Goal: Find contact information: Find contact information

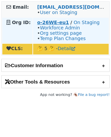
click at [39, 22] on strong "o-26WE-eu1" at bounding box center [53, 22] width 32 height 5
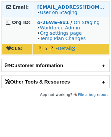
click at [51, 3] on td "[PERSON_NAME][EMAIL_ADDRESS][DOMAIN_NAME] • User on Staging" at bounding box center [71, 9] width 76 height 15
click at [51, 6] on strong "[EMAIL_ADDRESS][DOMAIN_NAME]" at bounding box center [82, 6] width 91 height 5
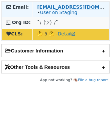
click at [62, 5] on strong "cvalderrama@netflix.com" at bounding box center [82, 6] width 91 height 5
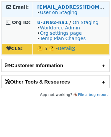
click at [51, 7] on strong "[EMAIL_ADDRESS][DOMAIN_NAME]" at bounding box center [82, 6] width 91 height 5
click at [47, 11] on link "User on Staging" at bounding box center [59, 12] width 38 height 5
click at [67, 13] on link "User on Staging" at bounding box center [59, 12] width 38 height 5
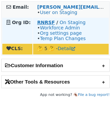
click at [39, 23] on strong "RNRSF" at bounding box center [46, 22] width 18 height 5
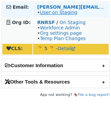
click at [65, 15] on link "User on Staging" at bounding box center [59, 12] width 38 height 5
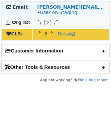
click at [43, 14] on link "User on Staging" at bounding box center [59, 12] width 38 height 5
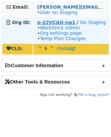
click at [69, 22] on strong "o-22VCAQ-na1" at bounding box center [56, 22] width 38 height 5
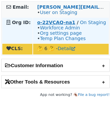
click at [41, 22] on strong "o-22VCAQ-na1" at bounding box center [56, 22] width 38 height 5
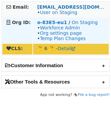
click at [51, 19] on td "o-83E5-eu1 / On Staging • Workforce Admin • Org settings page • Temp Plan Chang…" at bounding box center [71, 30] width 76 height 25
click at [51, 21] on strong "o-83E5-eu1" at bounding box center [52, 22] width 30 height 5
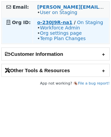
click at [43, 23] on strong "o-230J9R-na1" at bounding box center [54, 22] width 35 height 5
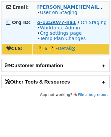
click at [41, 22] on strong "o-1Z5RW7-na1" at bounding box center [56, 22] width 39 height 5
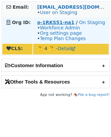
click at [42, 22] on strong "o-1RKS51-na1" at bounding box center [55, 22] width 37 height 5
click at [57, 23] on strong "o-1RKS51-na1" at bounding box center [55, 22] width 37 height 5
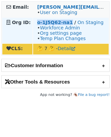
drag, startPoint x: 32, startPoint y: 22, endPoint x: 70, endPoint y: 23, distance: 37.9
click at [70, 23] on table "Email: christopher.barlekamp@farmersinsurance.com • User on Staging Org ID: o-1…" at bounding box center [55, 28] width 109 height 54
copy tr "o-1J5Q62-na1"
